Goal: Obtain resource: Download file/media

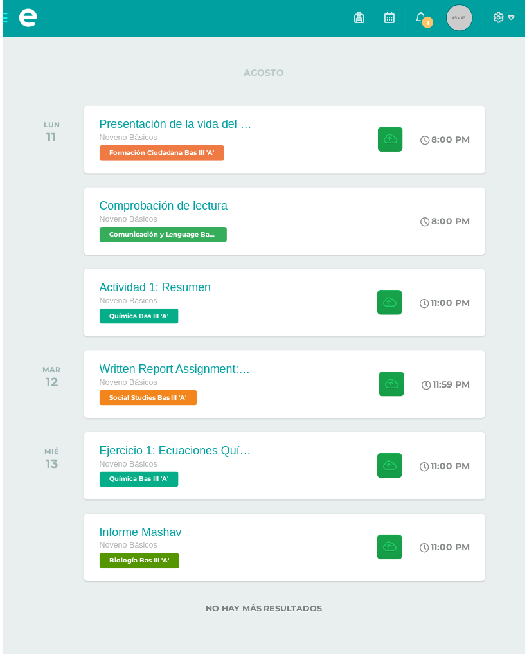
scroll to position [155, 0]
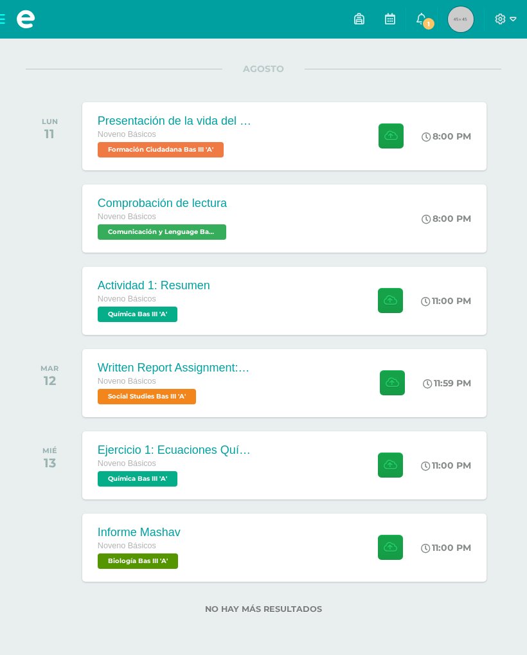
click at [124, 355] on div "Written Report Assignment: How Innovation Is Helping Guatemala Grow Noveno Bási…" at bounding box center [174, 383] width 185 height 68
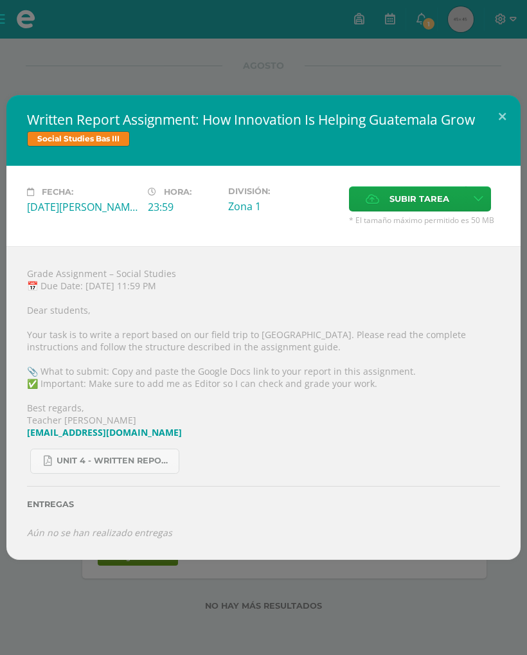
click at [506, 99] on button at bounding box center [502, 117] width 37 height 44
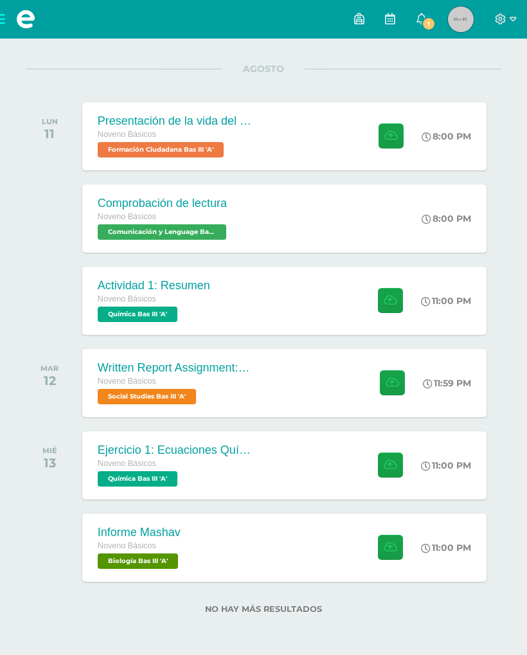
click at [373, 198] on div "Comprobación de lectura Noveno Básicos Comunicación y Lenguage Bas III 'A' 8:00…" at bounding box center [284, 218] width 404 height 68
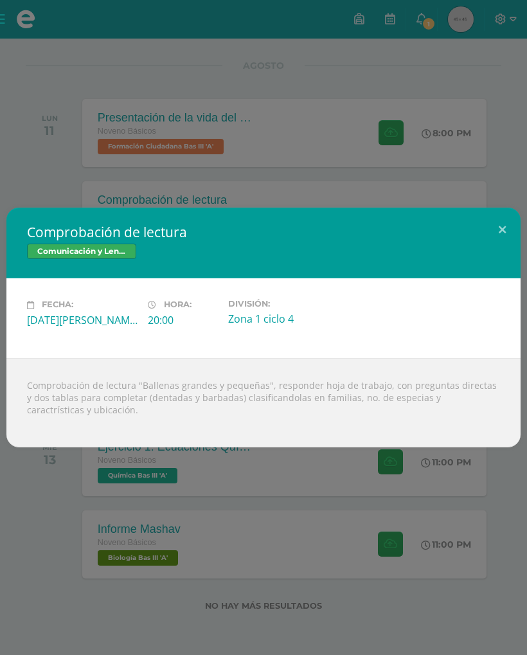
click at [503, 224] on button at bounding box center [502, 230] width 37 height 44
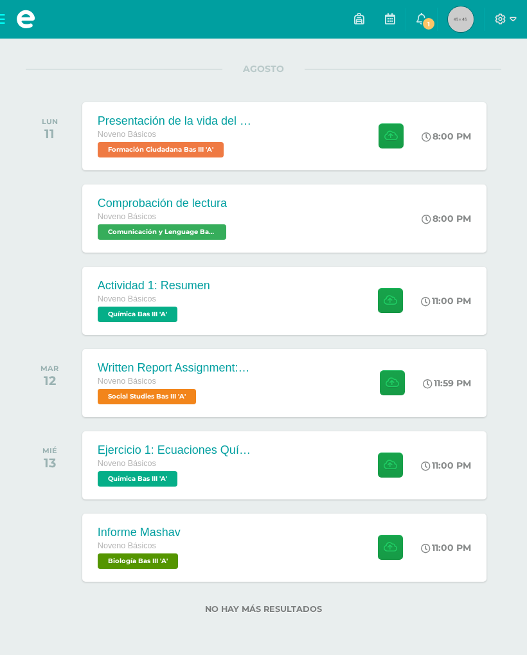
click at [306, 285] on div "Actividad 1: Resumen Noveno Básicos Química Bas III 'A' 11:00 PM Actividad 1: R…" at bounding box center [284, 301] width 404 height 68
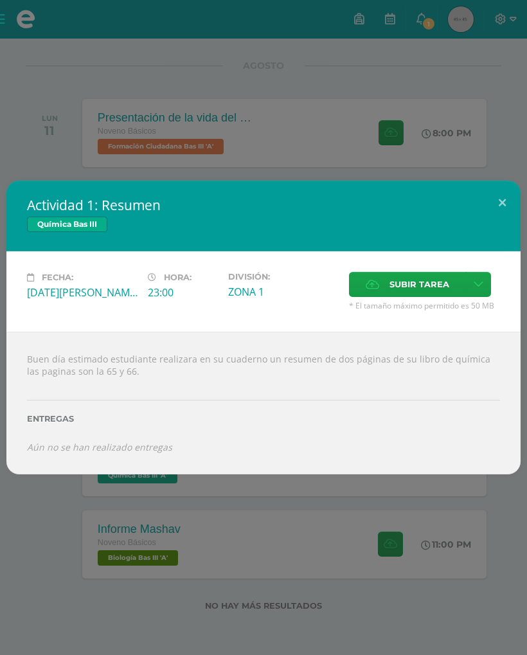
click at [509, 186] on button at bounding box center [502, 203] width 37 height 44
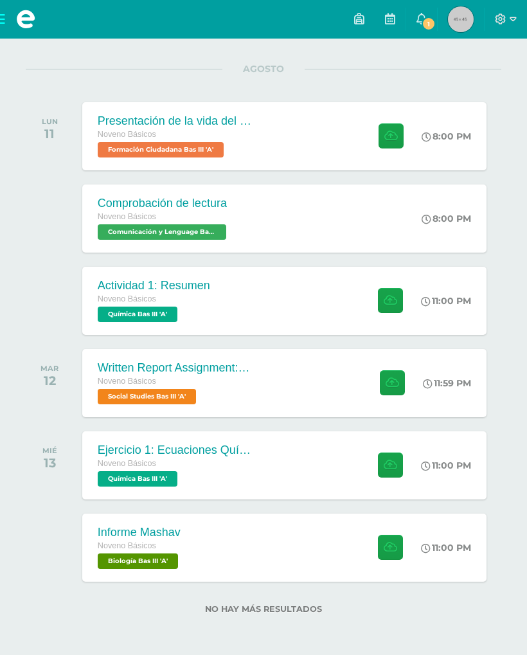
click at [335, 139] on div "Presentación de la vida del General [PERSON_NAME]. Noveno Básicos Formación Ciu…" at bounding box center [284, 136] width 404 height 68
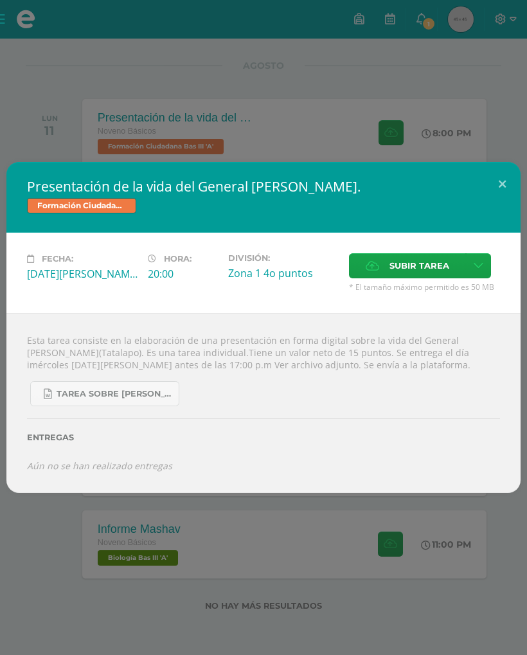
click at [507, 179] on button at bounding box center [502, 184] width 37 height 44
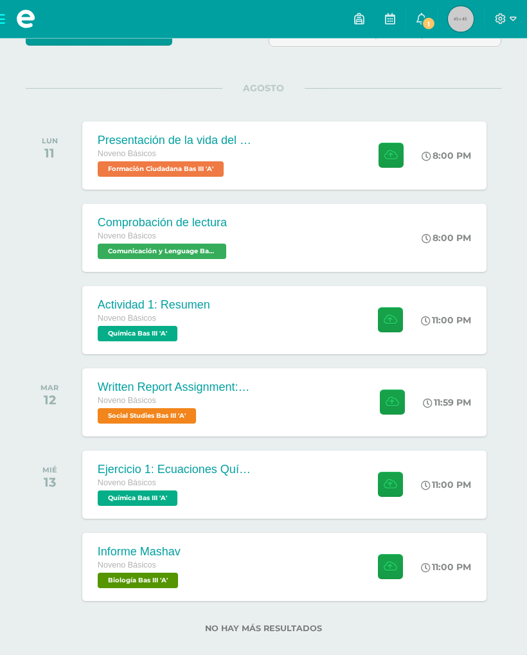
scroll to position [141, 0]
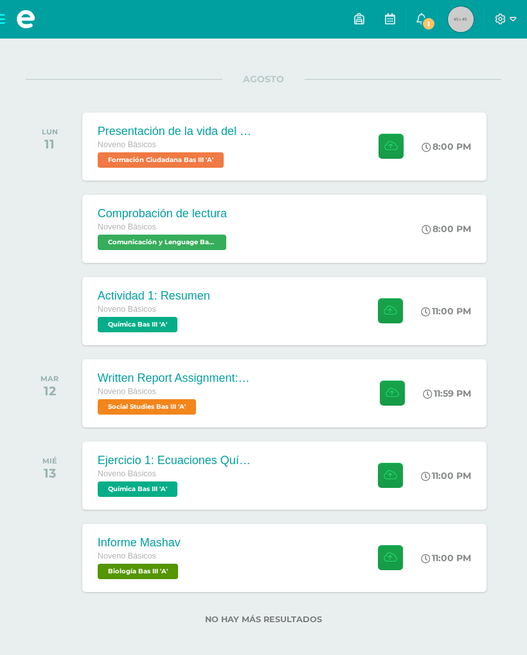
click at [321, 320] on div "Actividad 1: Resumen Noveno Básicos Química Bas III 'A' 11:00 PM Actividad 1: R…" at bounding box center [284, 311] width 404 height 68
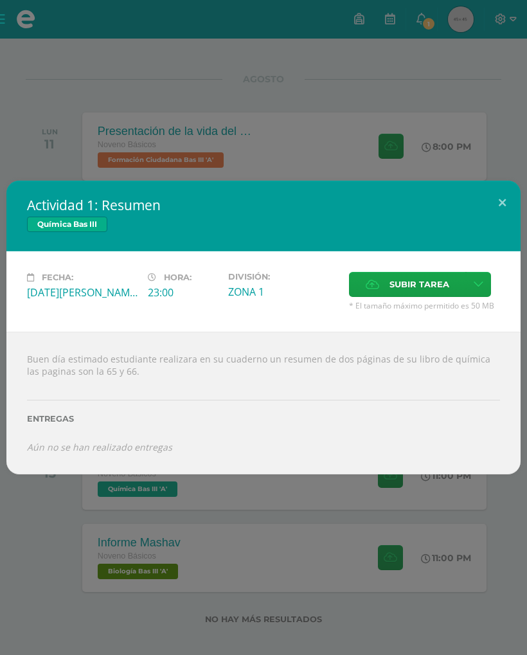
click at [493, 192] on button at bounding box center [502, 203] width 37 height 44
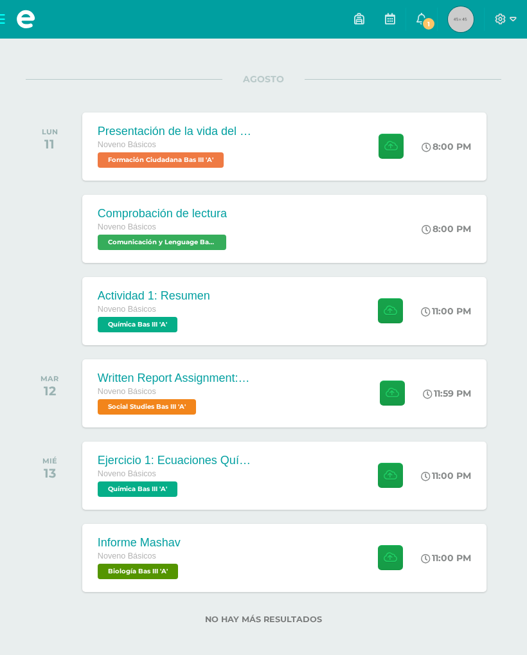
click at [283, 398] on div "Written Report Assignment: How Innovation Is Helping Guatemala Grow Noveno Bási…" at bounding box center [284, 393] width 404 height 68
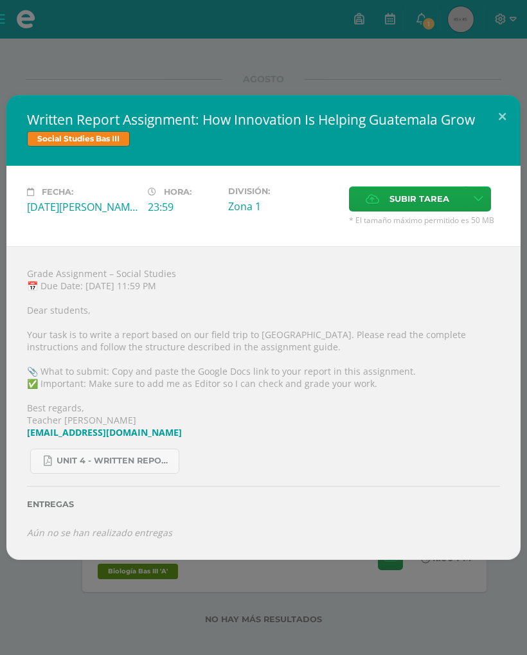
click at [159, 465] on span "Unit 4 - Written Report Assignment_ How Innovation Is Helping [GEOGRAPHIC_DATA]…" at bounding box center [115, 461] width 116 height 10
